Goal: Task Accomplishment & Management: Use online tool/utility

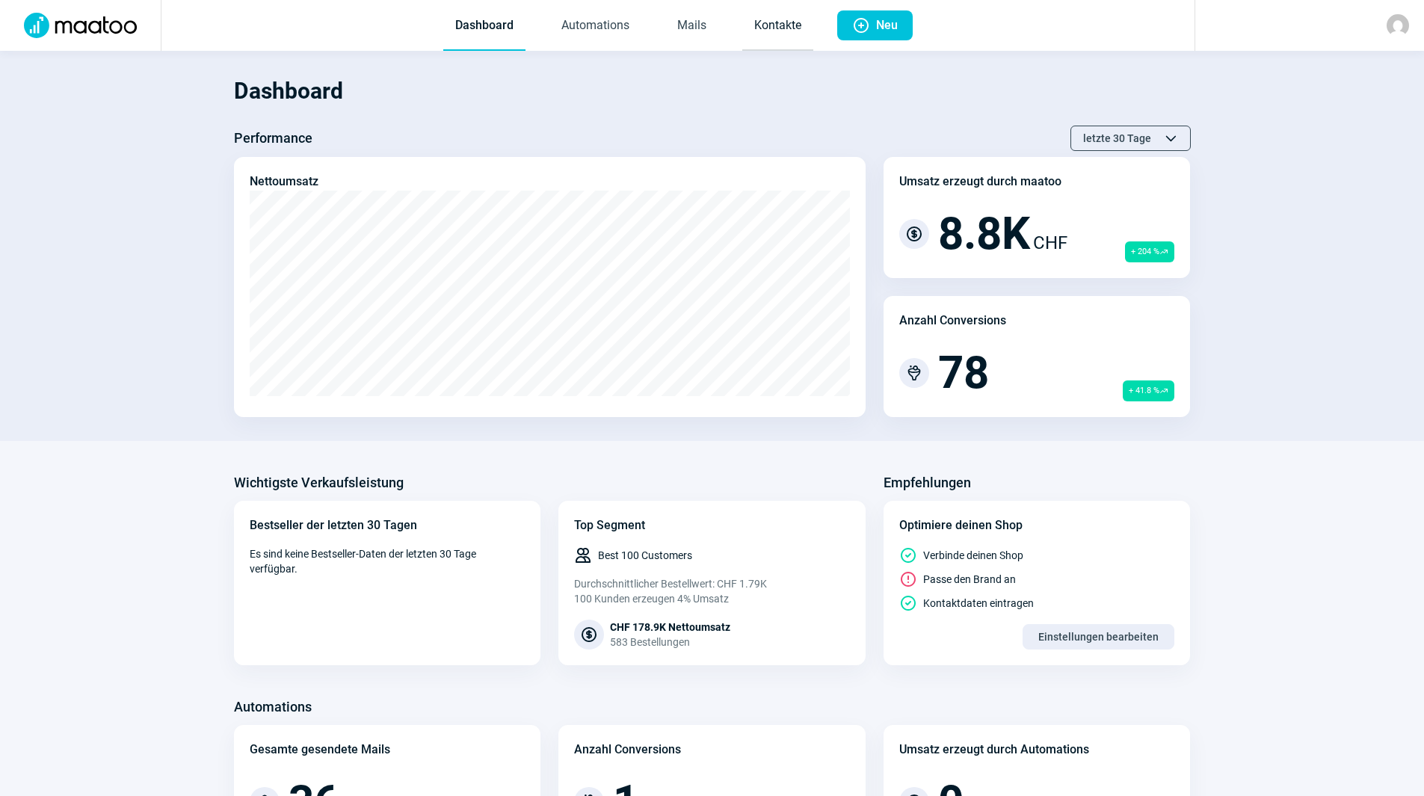
click at [764, 21] on link "Kontakte" at bounding box center [777, 25] width 71 height 49
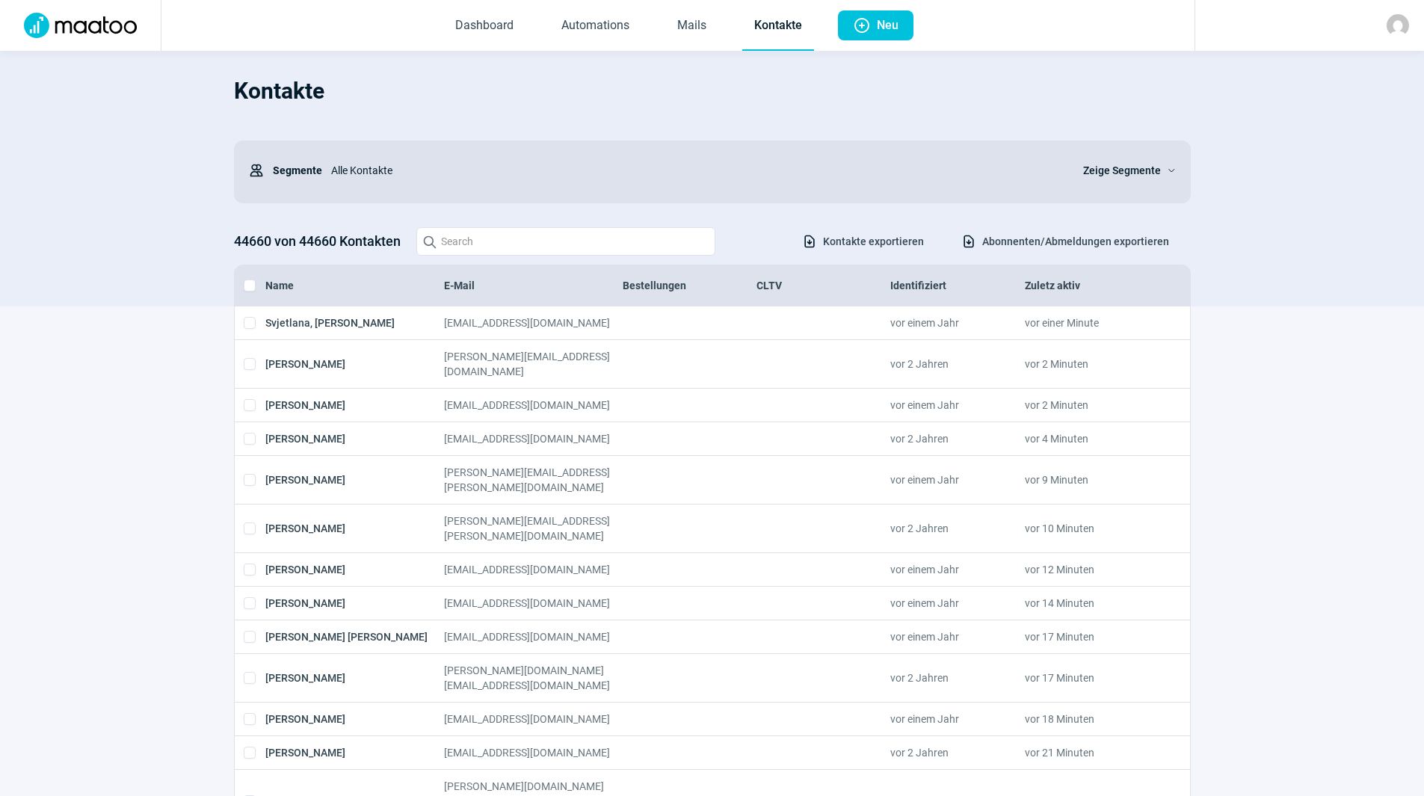
click at [724, 26] on span "Dashboard Automations Mails Kontakte" at bounding box center [628, 25] width 395 height 51
click at [690, 24] on link "Mails" at bounding box center [691, 25] width 53 height 49
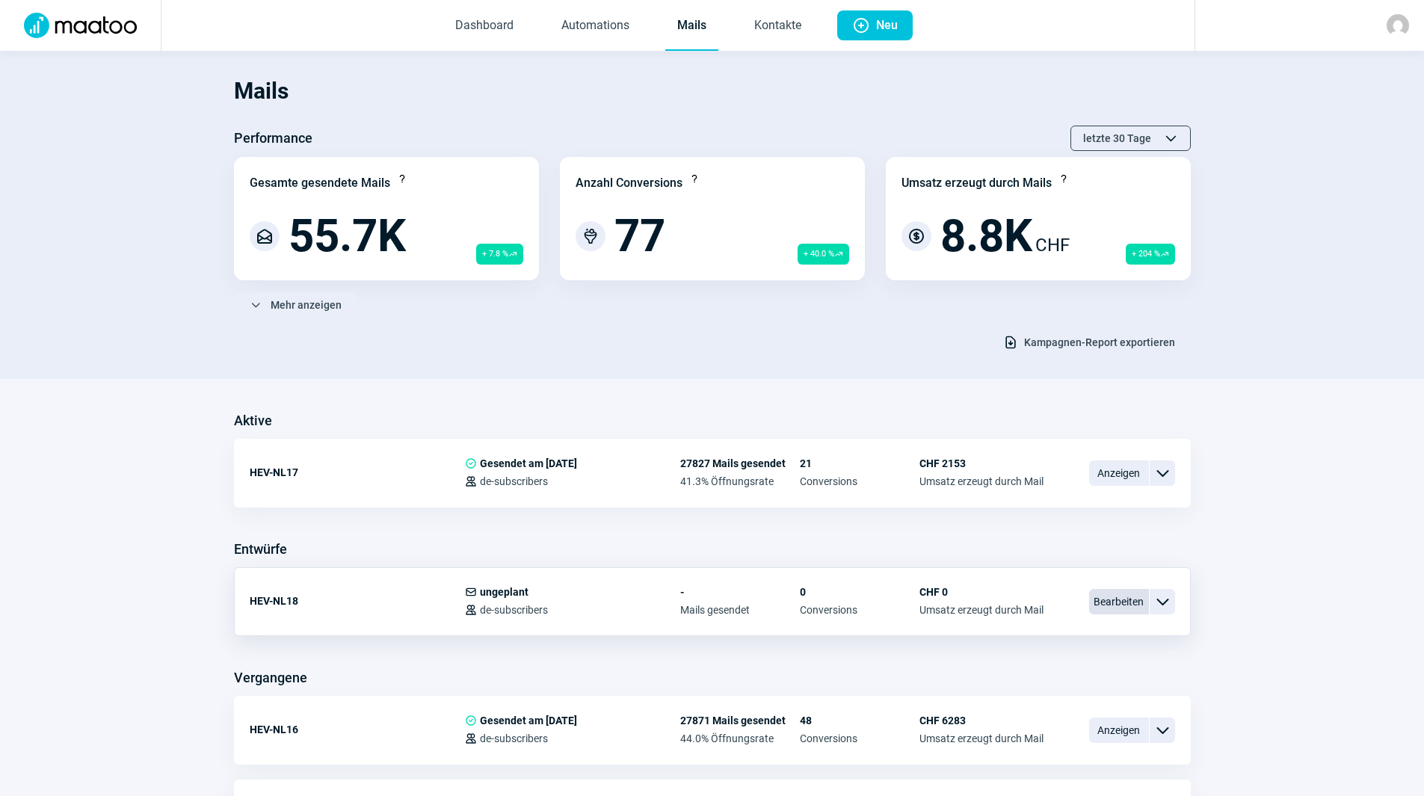
click at [1096, 598] on span "Bearbeiten" at bounding box center [1119, 601] width 60 height 25
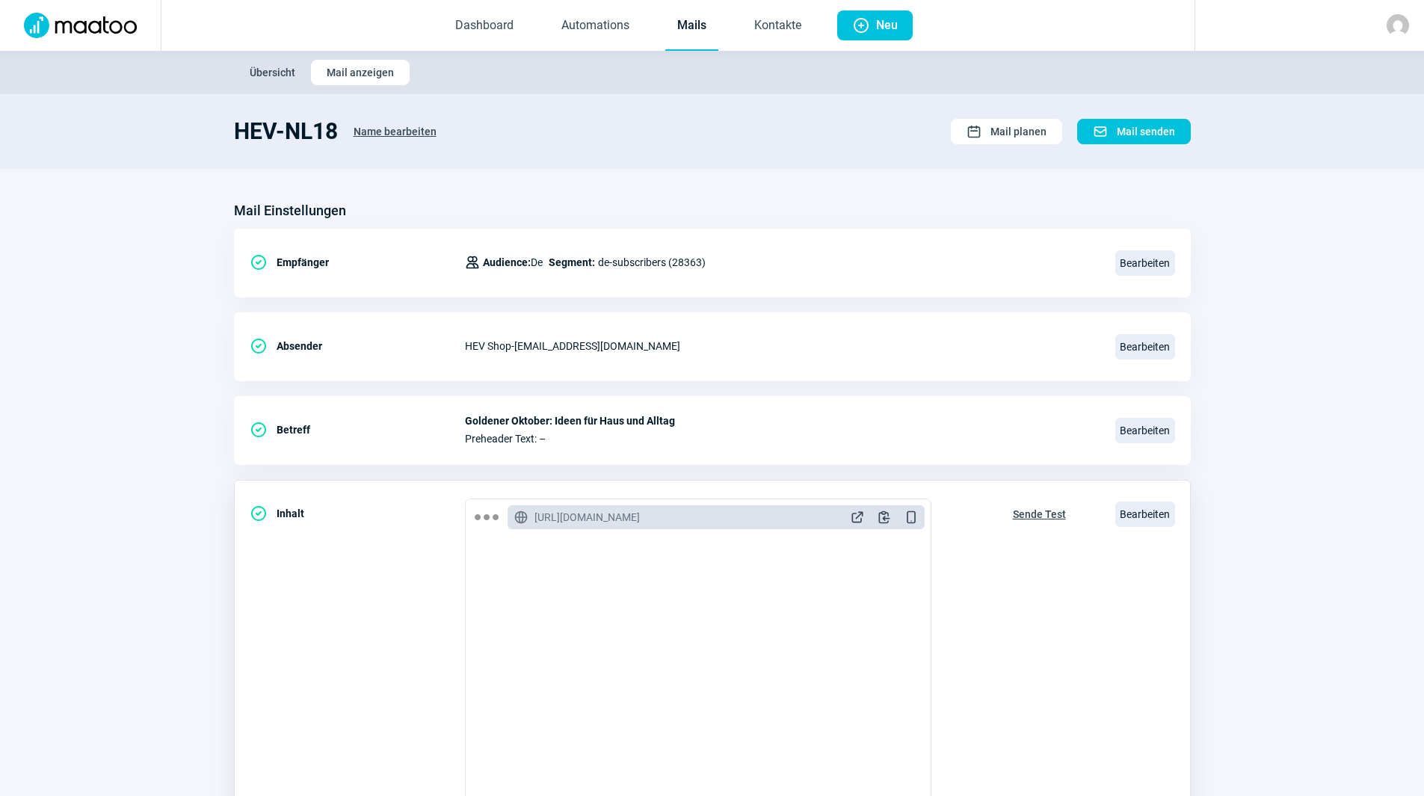
click at [1038, 518] on span "Sende Test" at bounding box center [1039, 514] width 53 height 24
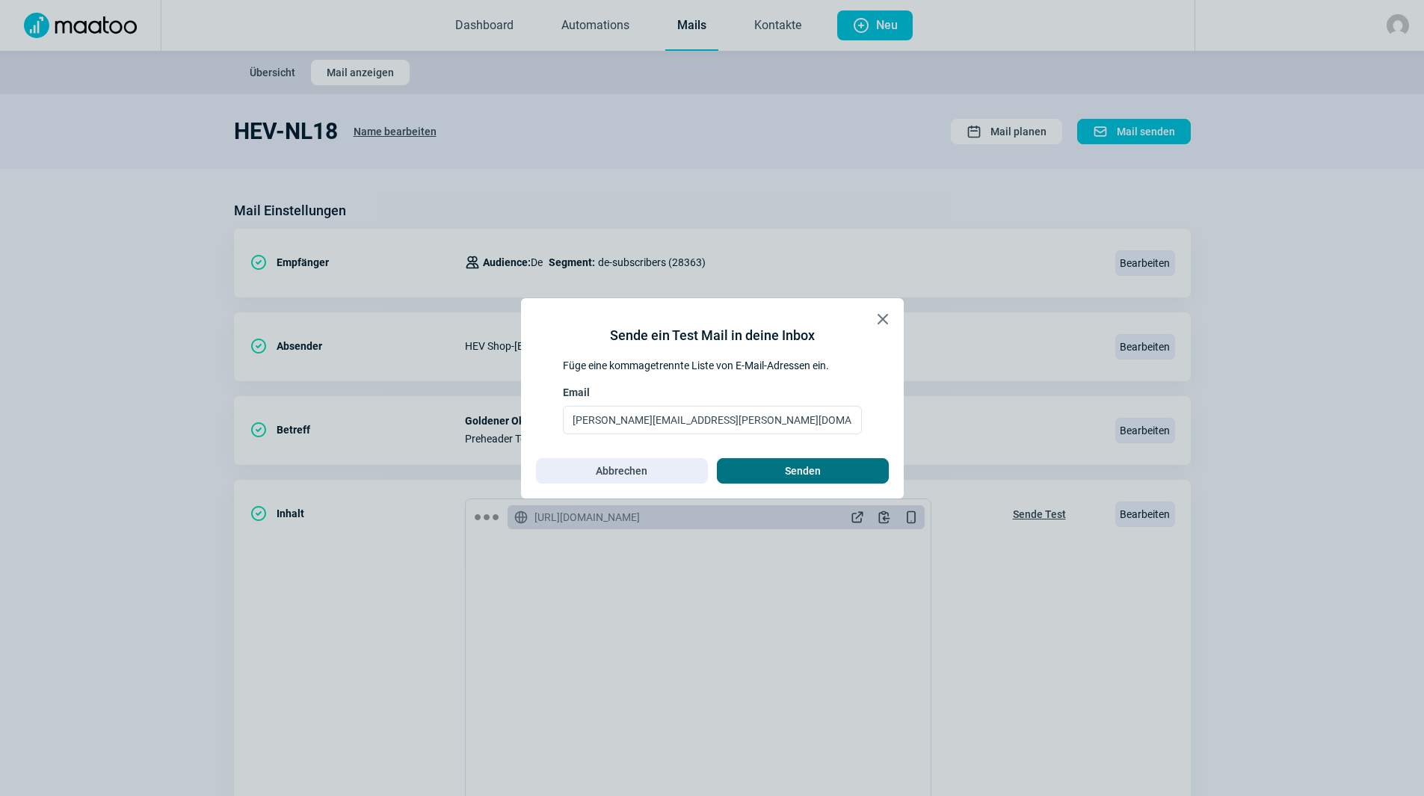
click at [772, 475] on span "Senden" at bounding box center [803, 471] width 141 height 24
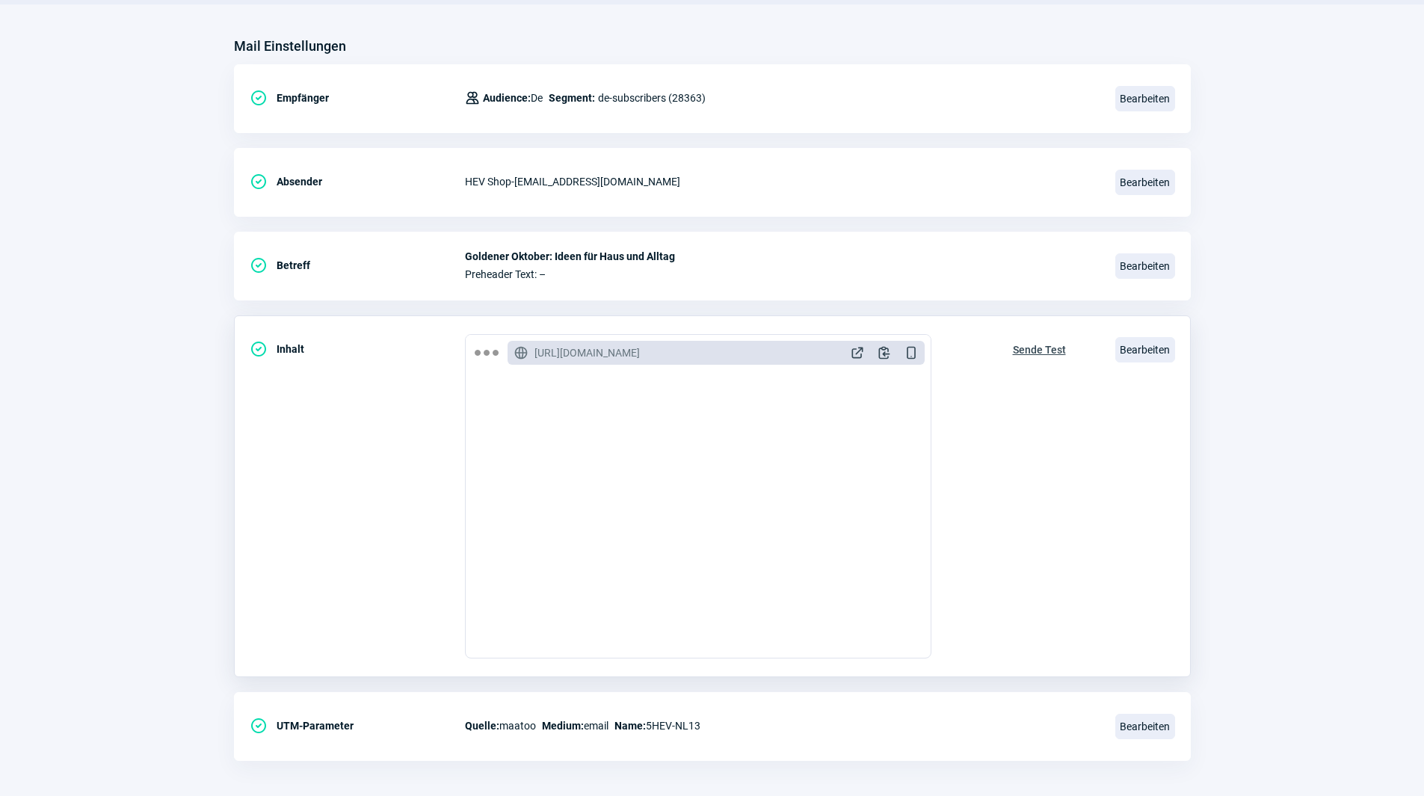
scroll to position [174, 0]
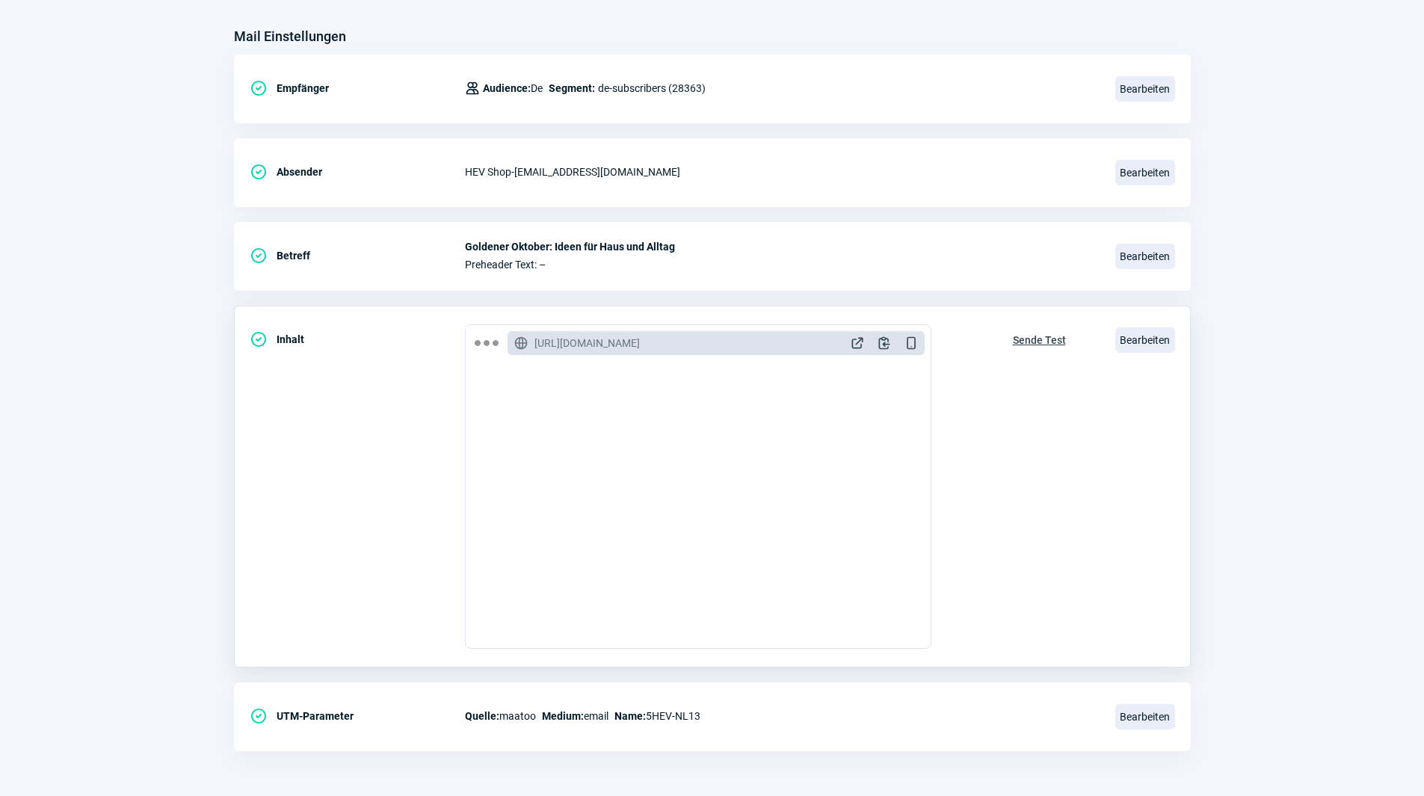
click at [1034, 340] on span "Sende Test" at bounding box center [1039, 340] width 53 height 24
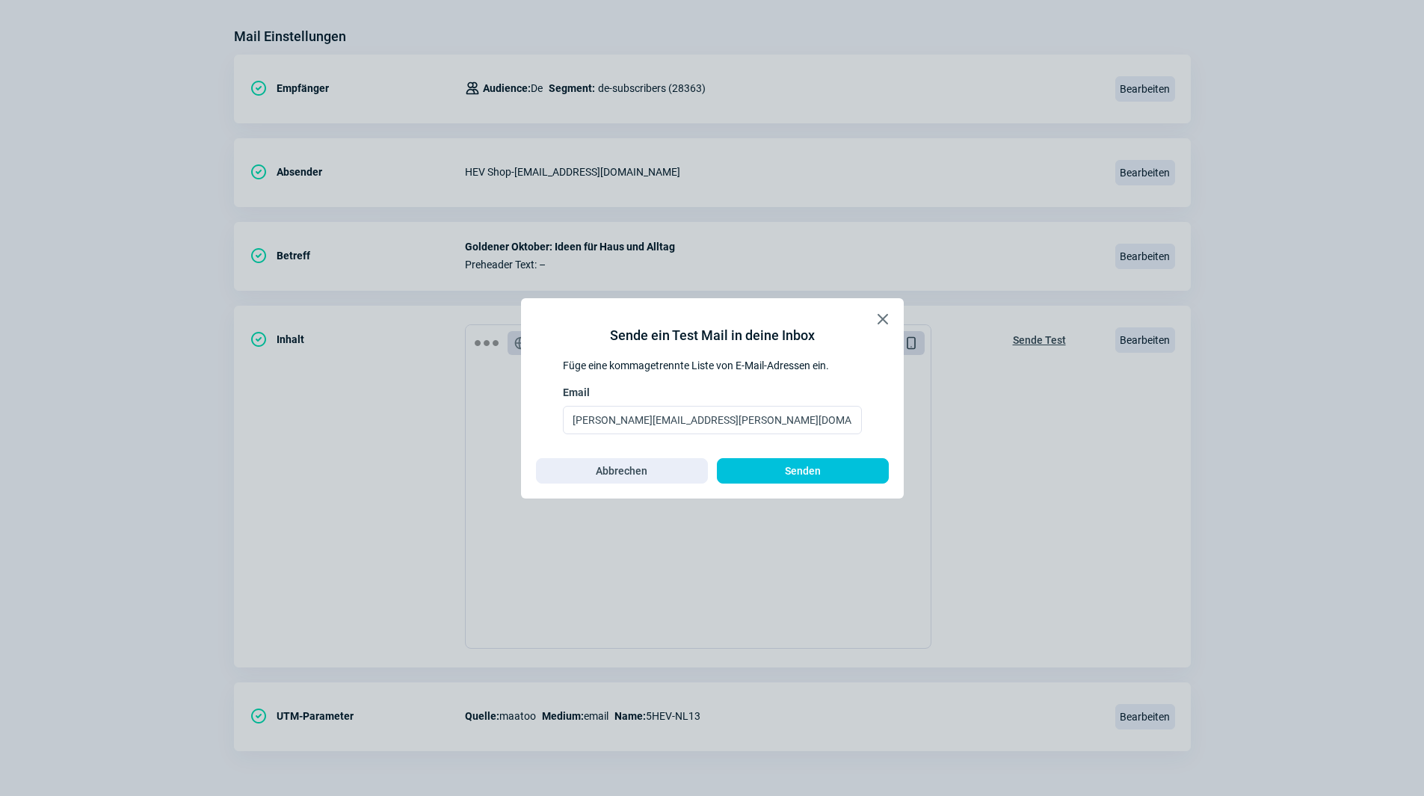
click at [798, 487] on div "X icon Sende ein Test Mail in deine Inbox Füge eine kommagetrennte Liste von E-…" at bounding box center [712, 398] width 383 height 200
click at [804, 471] on span "Senden" at bounding box center [803, 471] width 36 height 24
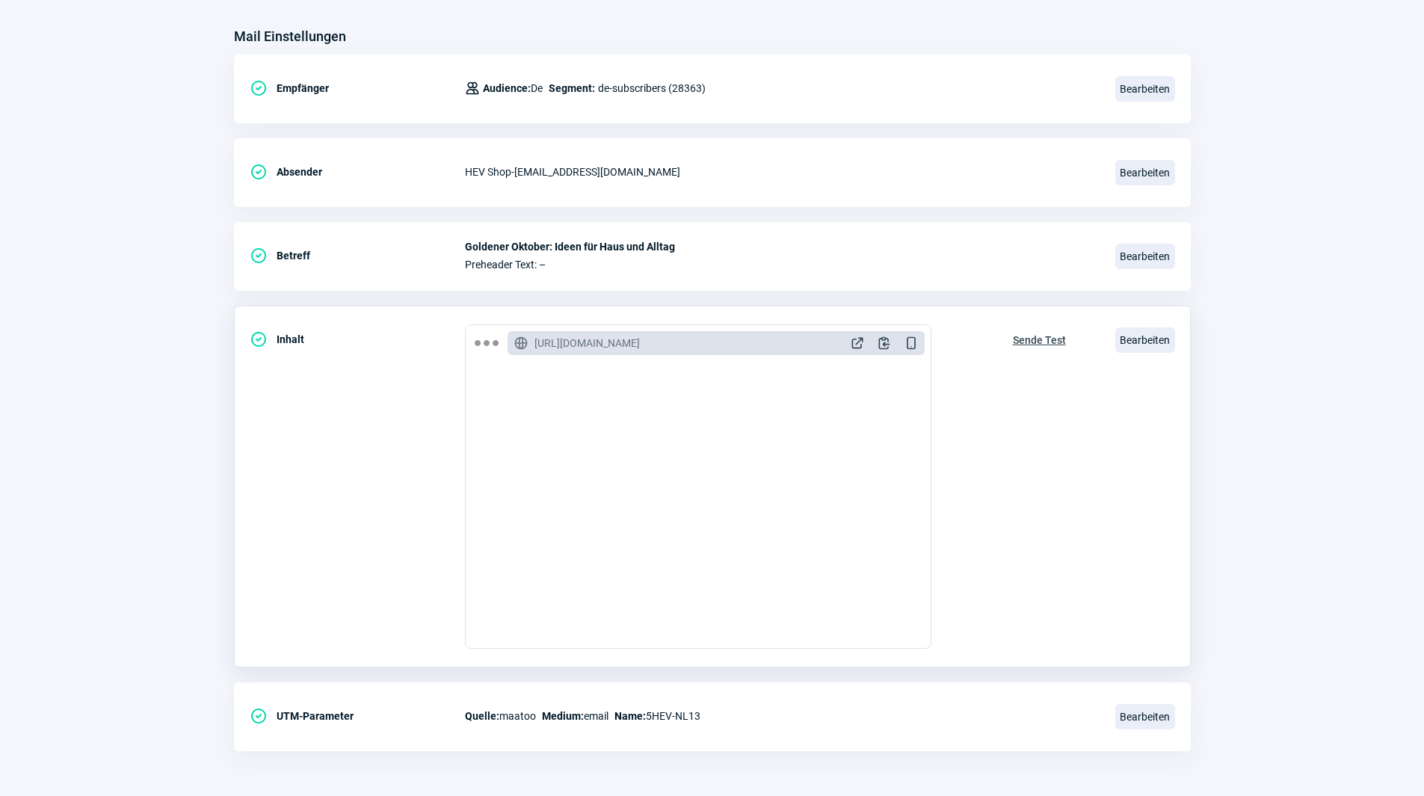
click at [1041, 336] on span "Sende Test" at bounding box center [1039, 340] width 53 height 24
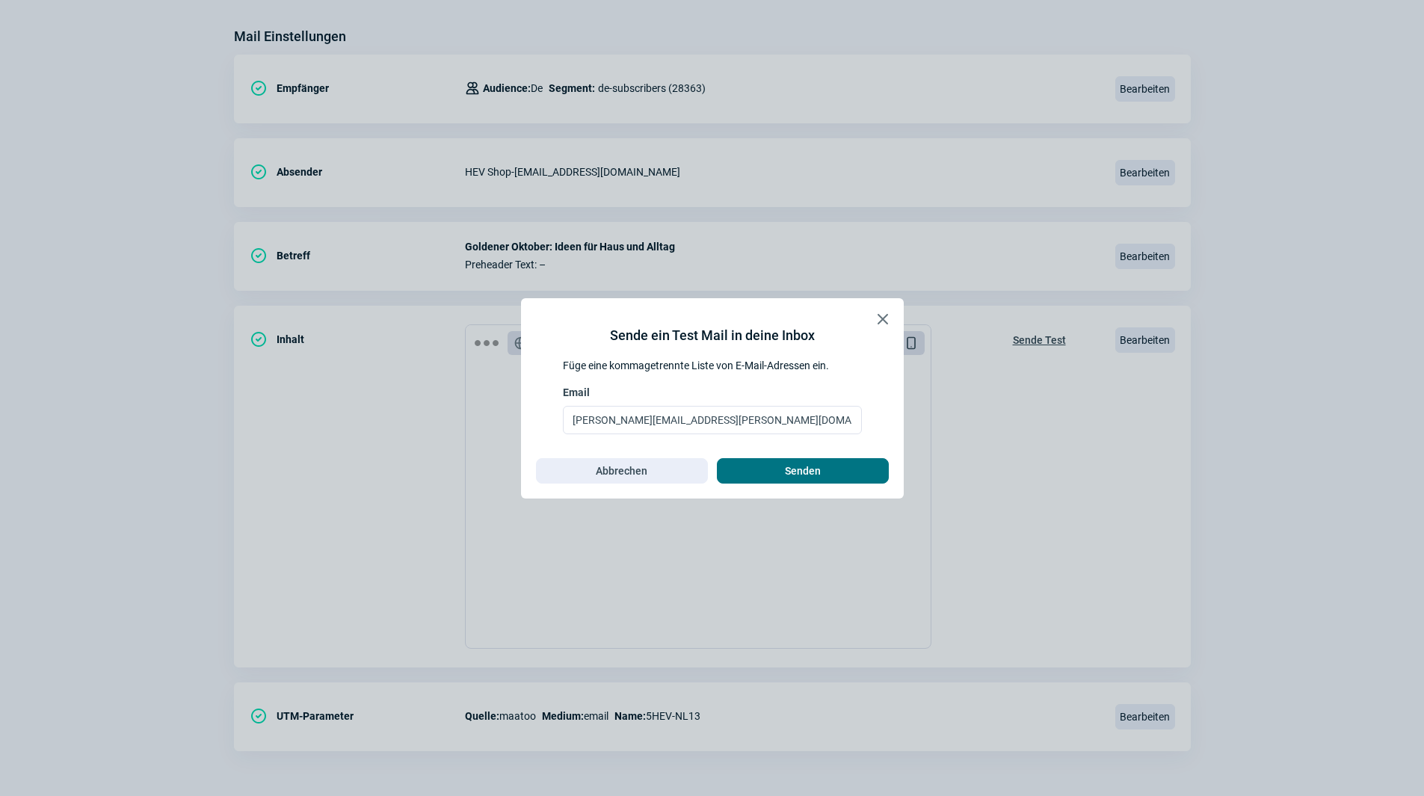
click at [792, 466] on span "Senden" at bounding box center [803, 471] width 36 height 24
